Goal: Information Seeking & Learning: Learn about a topic

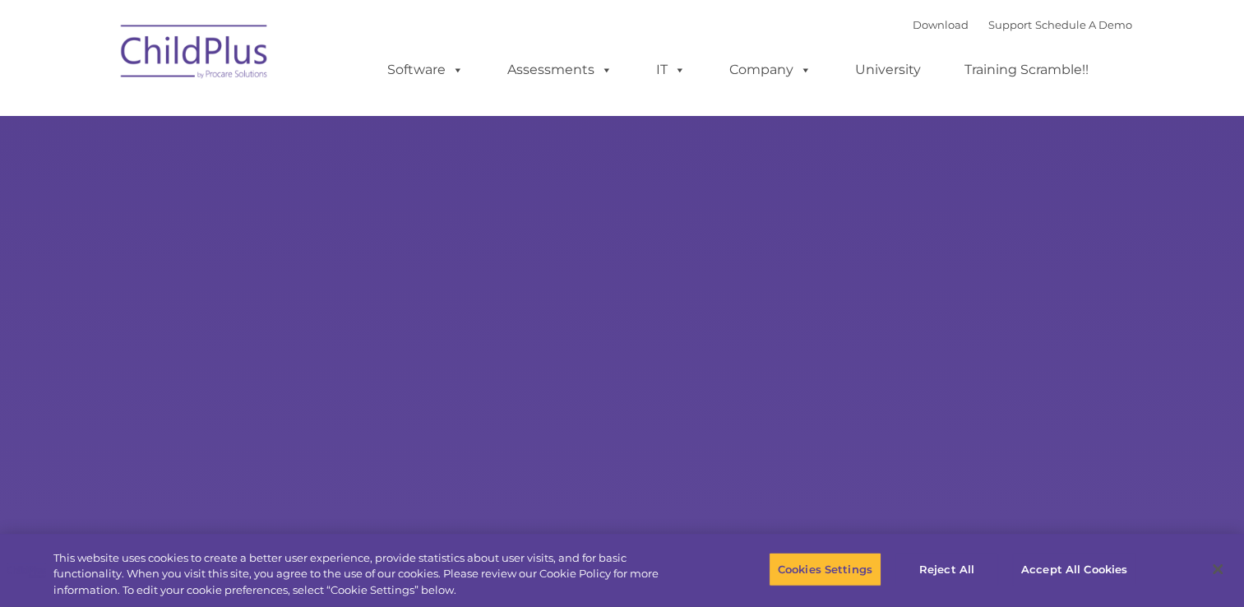
select select "MEDIUM"
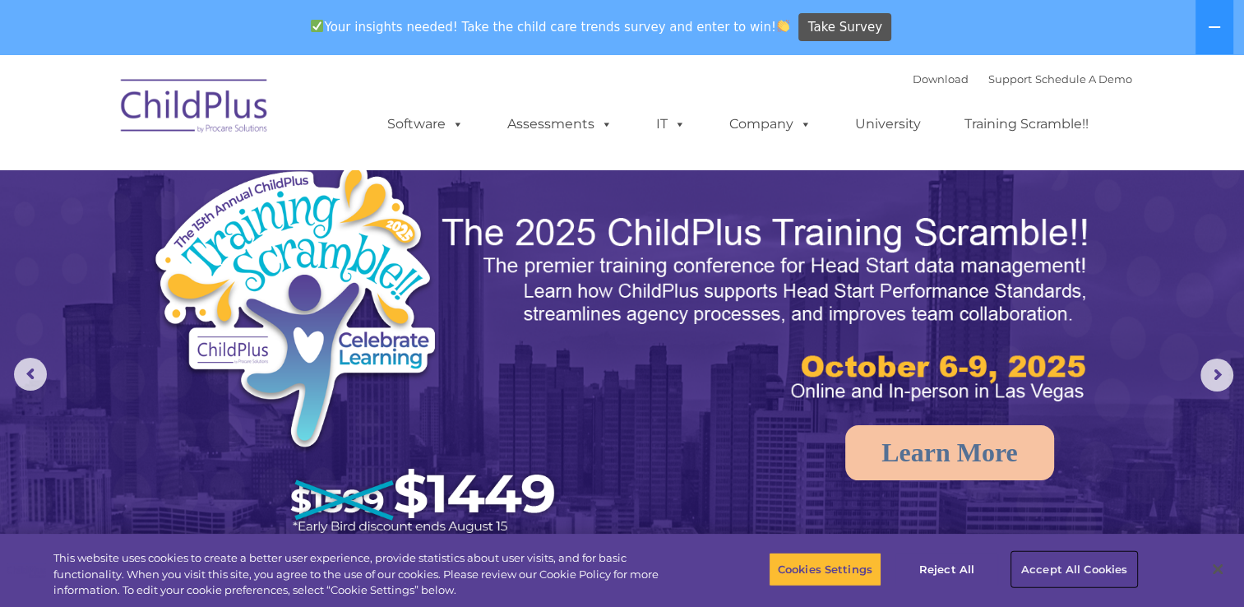
click at [1064, 572] on button "Accept All Cookies" at bounding box center [1074, 569] width 124 height 35
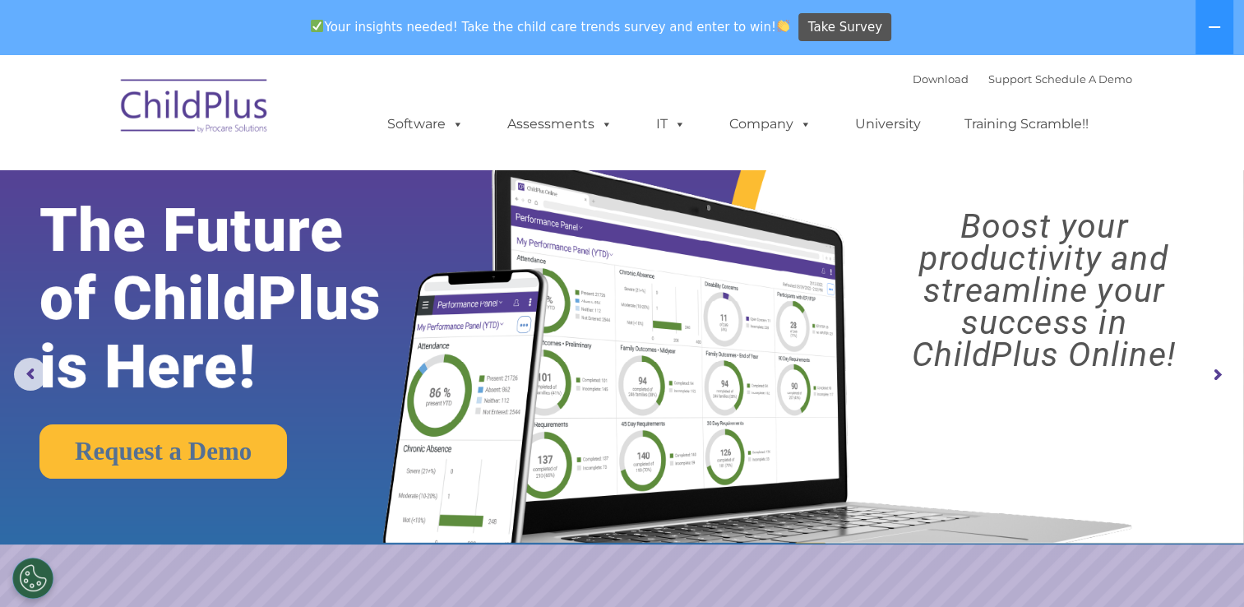
click at [1064, 572] on rs-slide "Request a Demo The Future of ChildPlus is Here! Boost your productivity and str…" at bounding box center [622, 374] width 1244 height 641
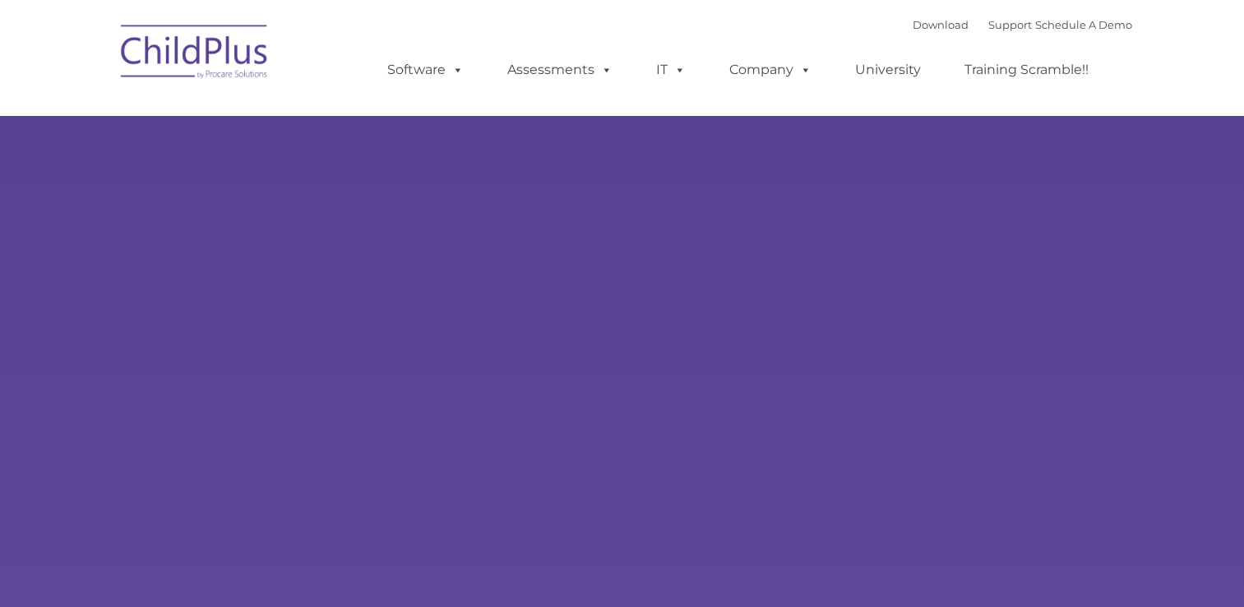
type input ""
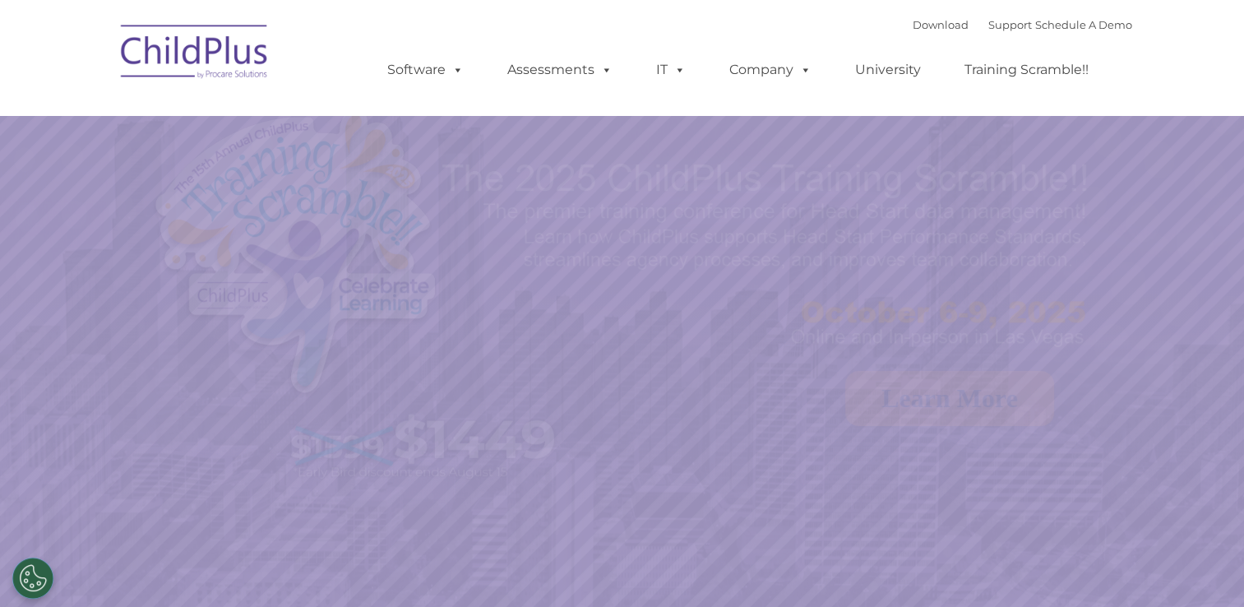
select select "MEDIUM"
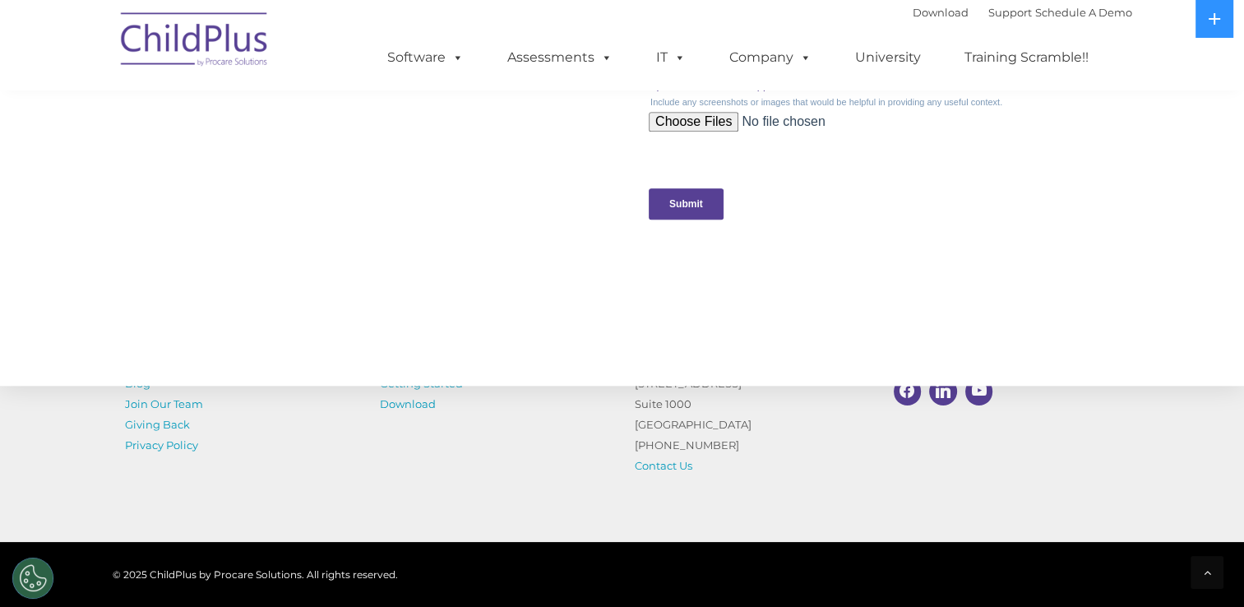
scroll to position [1823, 0]
